Goal: Transaction & Acquisition: Purchase product/service

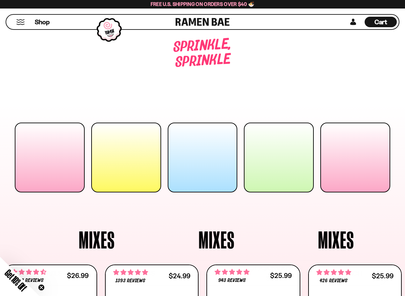
scroll to position [505, 0]
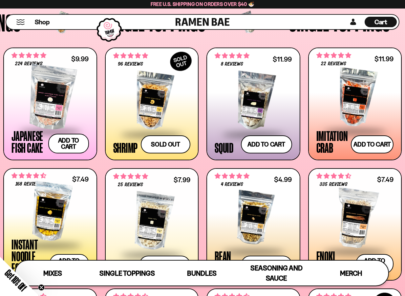
click at [379, 21] on span "Cart" at bounding box center [381, 22] width 13 height 8
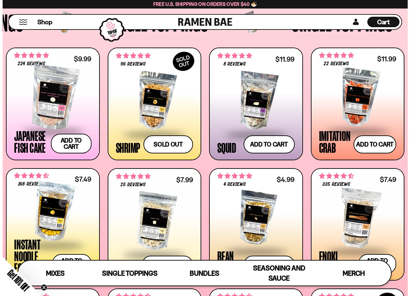
scroll to position [506, 0]
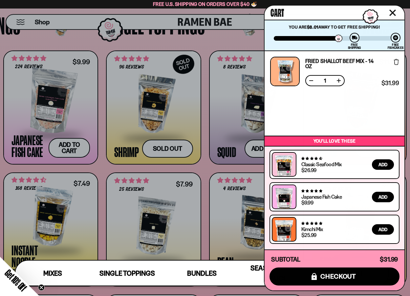
click at [341, 60] on link "Fried Shallot Beef Mix - 14 OZ" at bounding box center [342, 63] width 74 height 11
click at [201, 167] on div at bounding box center [205, 148] width 410 height 296
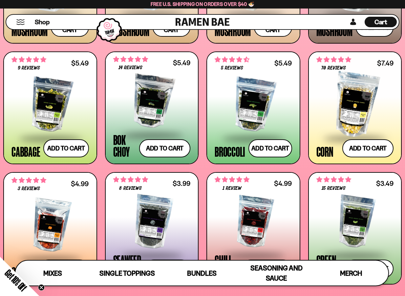
scroll to position [965, 0]
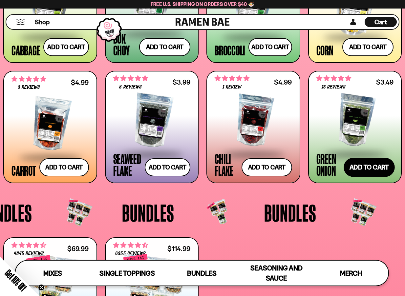
click at [366, 166] on button "Add to cart" at bounding box center [369, 167] width 51 height 19
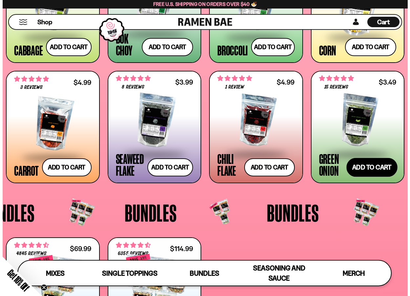
scroll to position [973, 0]
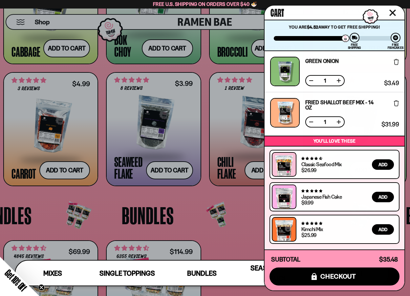
click at [187, 194] on div at bounding box center [205, 148] width 410 height 296
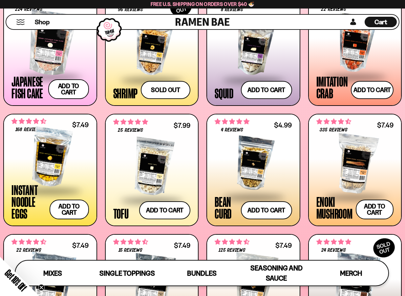
scroll to position [571, 0]
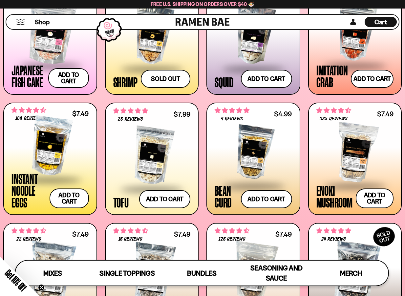
click at [361, 169] on div at bounding box center [354, 153] width 77 height 66
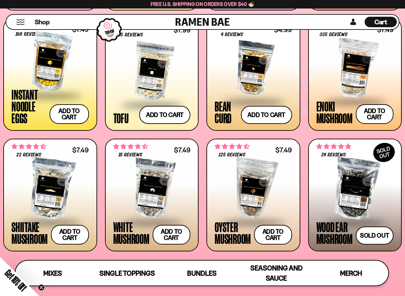
scroll to position [698, 0]
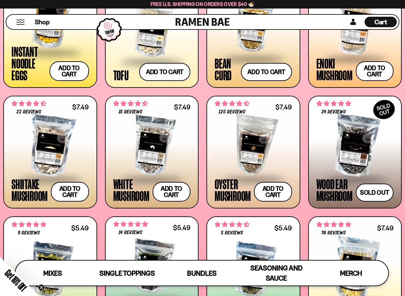
click at [58, 140] on div at bounding box center [49, 146] width 77 height 66
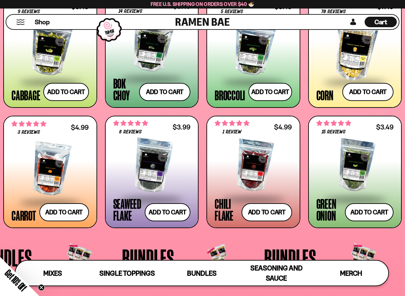
scroll to position [923, 0]
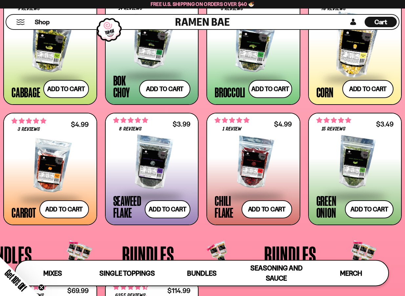
click at [164, 157] on div at bounding box center [151, 163] width 77 height 66
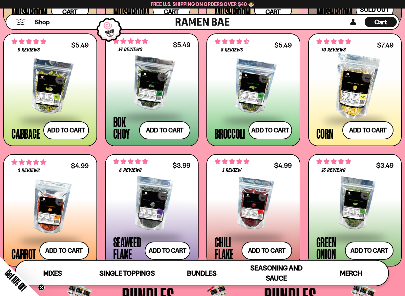
scroll to position [848, 0]
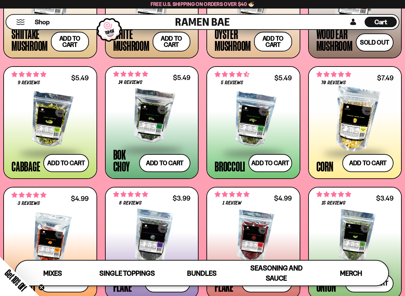
click at [362, 112] on div at bounding box center [354, 120] width 77 height 66
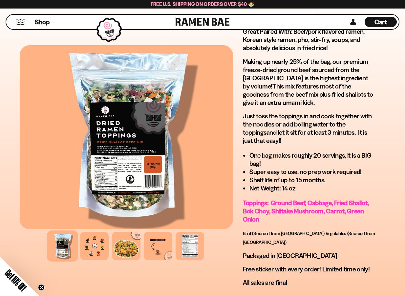
scroll to position [460, 0]
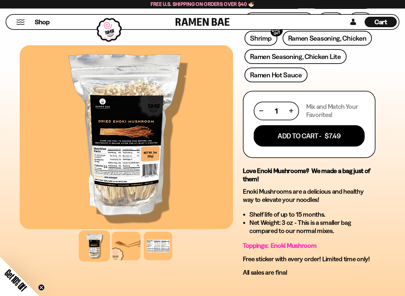
scroll to position [328, 0]
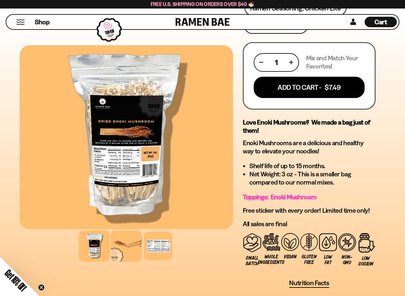
click at [121, 249] on div at bounding box center [126, 246] width 31 height 31
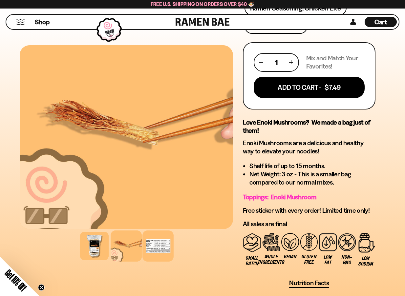
click at [170, 250] on div at bounding box center [157, 246] width 31 height 31
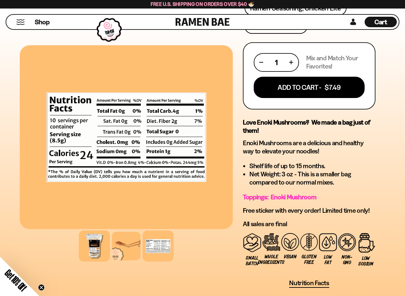
click at [92, 245] on div at bounding box center [94, 246] width 31 height 31
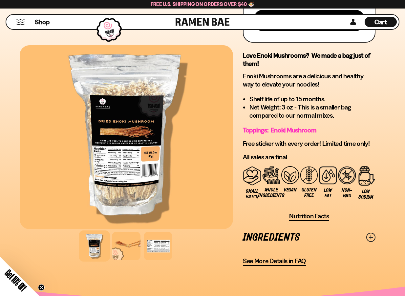
scroll to position [427, 0]
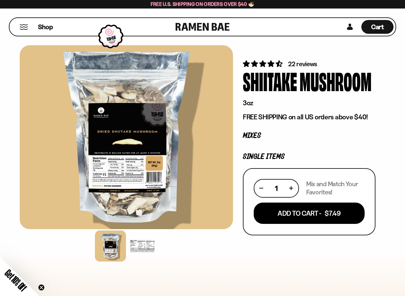
click at [141, 245] on div at bounding box center [142, 246] width 31 height 31
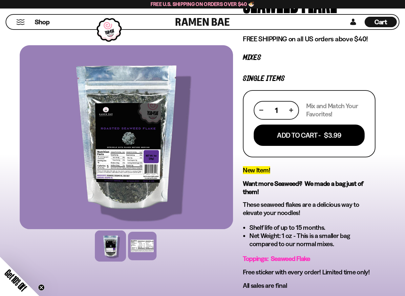
scroll to position [66, 0]
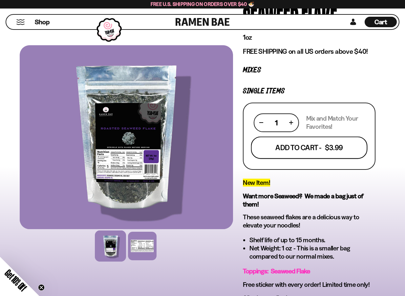
click at [299, 143] on button "Add To Cart - $3.99" at bounding box center [309, 148] width 117 height 22
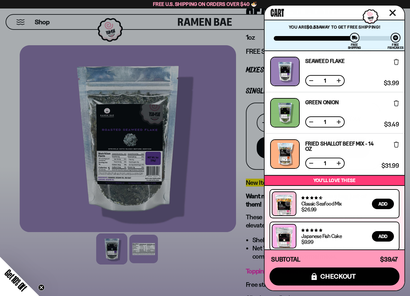
click at [317, 24] on div "You are $0.53 away to get Free Shipping! You have unlocked Free Fishcakes! Free…" at bounding box center [335, 36] width 140 height 32
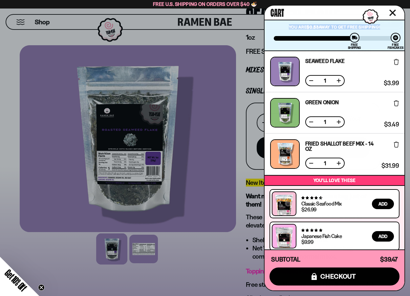
click at [317, 24] on div "You are $0.53 away to get Free Shipping! You have unlocked Free Fishcakes! Free…" at bounding box center [335, 36] width 140 height 32
click at [311, 79] on button at bounding box center [311, 80] width 7 height 7
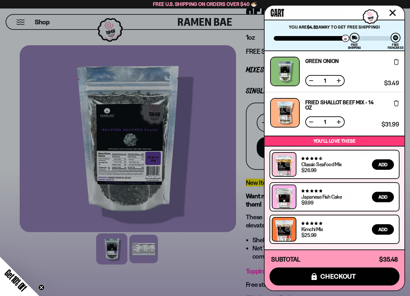
click at [341, 80] on button at bounding box center [339, 80] width 7 height 7
click at [312, 79] on button at bounding box center [311, 80] width 7 height 7
click at [211, 244] on div at bounding box center [205, 148] width 410 height 296
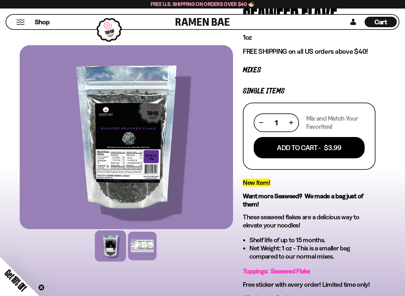
drag, startPoint x: 207, startPoint y: 248, endPoint x: 210, endPoint y: 244, distance: 4.3
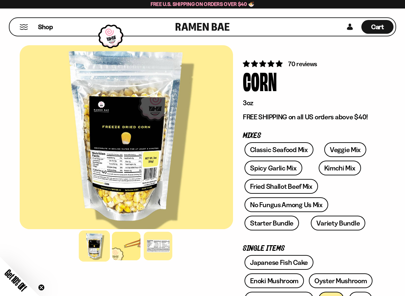
drag, startPoint x: 317, startPoint y: 218, endPoint x: 326, endPoint y: 51, distance: 167.3
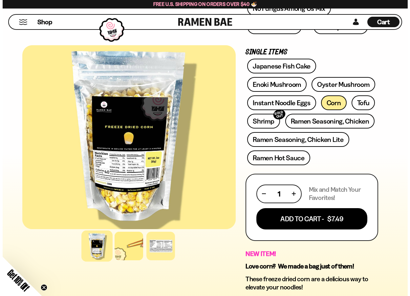
scroll to position [197, 0]
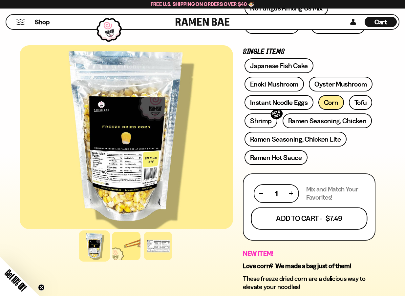
click at [306, 216] on button "Add To Cart - $7.49" at bounding box center [309, 218] width 117 height 22
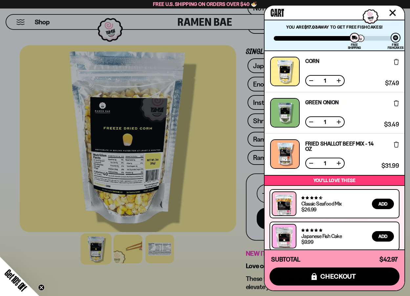
scroll to position [39, 0]
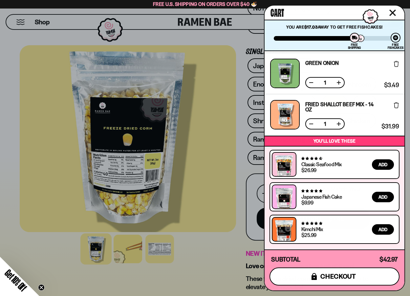
click at [350, 275] on span "checkout" at bounding box center [338, 276] width 36 height 7
